Goal: Task Accomplishment & Management: Manage account settings

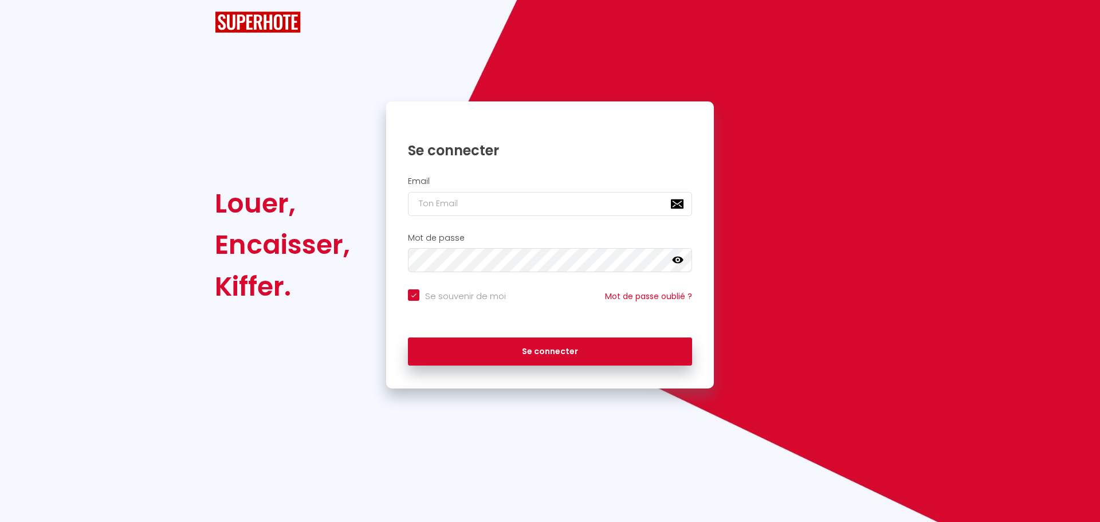
checkbox input "true"
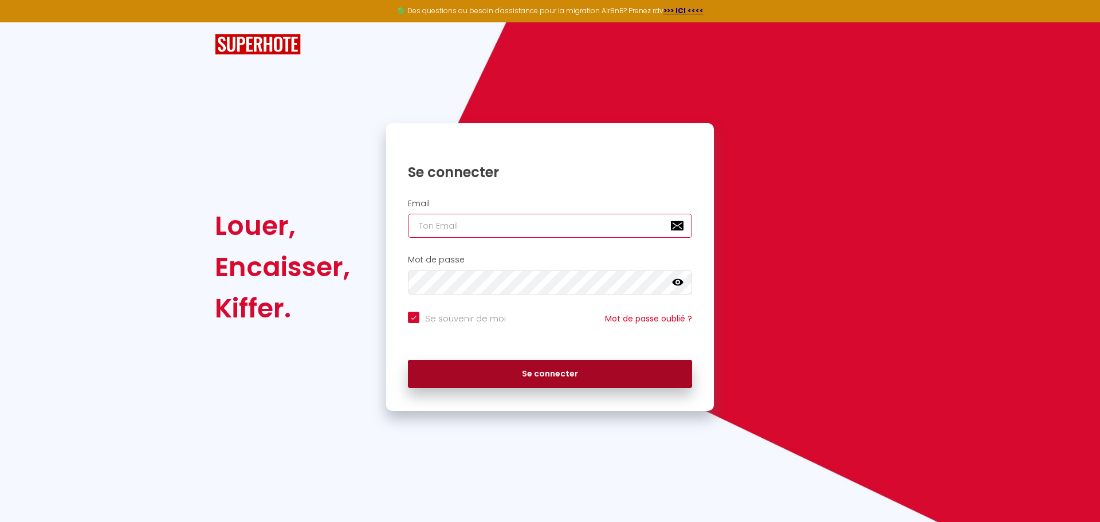
type input "[EMAIL_ADDRESS][DOMAIN_NAME]"
click at [593, 384] on button "Se connecter" at bounding box center [550, 374] width 284 height 29
checkbox input "true"
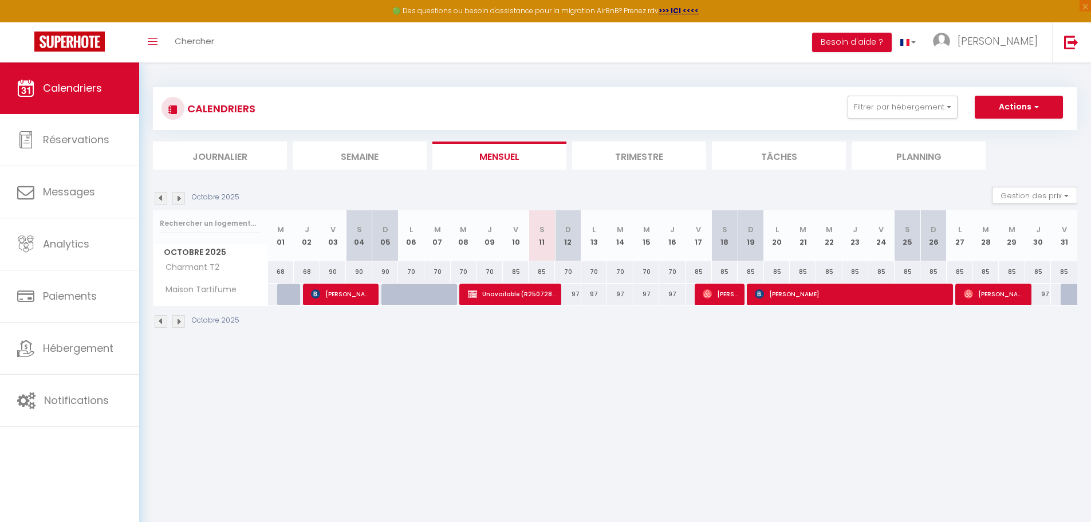
click at [1078, 505] on body "🟢 Des questions ou besoin d'assistance pour la migration AirBnB? Prenez rdv >>>…" at bounding box center [545, 323] width 1091 height 522
drag, startPoint x: 1078, startPoint y: 505, endPoint x: 1069, endPoint y: 506, distance: 8.7
click at [1076, 505] on body "🟢 Des questions ou besoin d'assistance pour la migration AirBnB? Prenez rdv >>>…" at bounding box center [545, 323] width 1091 height 522
